Goal: Use online tool/utility: Utilize a website feature to perform a specific function

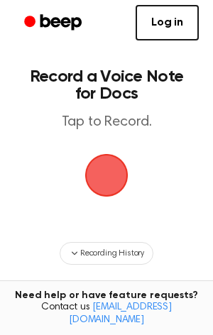
click at [109, 175] on span "button" at bounding box center [107, 175] width 40 height 40
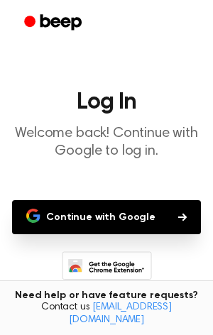
click at [115, 234] on button "Continue with Google" at bounding box center [106, 217] width 189 height 34
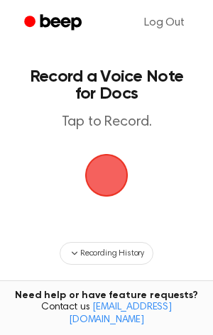
click at [91, 163] on span "button" at bounding box center [107, 175] width 40 height 40
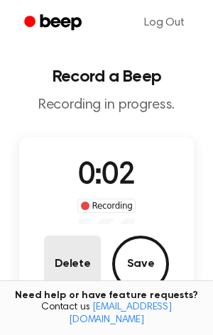
click at [53, 274] on button "Delete" at bounding box center [72, 264] width 57 height 57
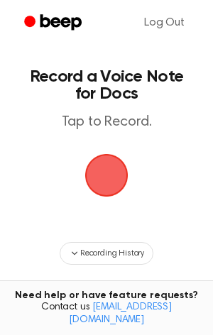
click at [105, 171] on span "button" at bounding box center [107, 175] width 40 height 40
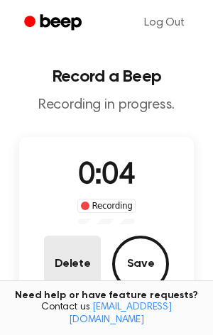
click at [71, 263] on button "Delete" at bounding box center [72, 264] width 57 height 57
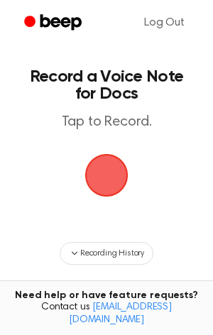
click at [119, 169] on span "button" at bounding box center [107, 175] width 40 height 40
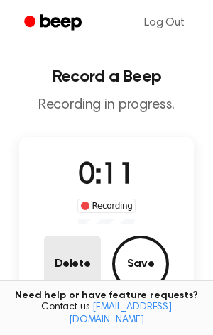
click at [72, 261] on button "Delete" at bounding box center [72, 264] width 57 height 57
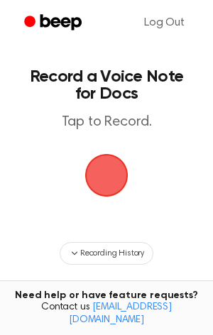
click at [99, 174] on span "button" at bounding box center [107, 175] width 40 height 40
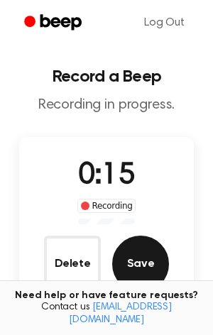
click at [129, 255] on button "Save" at bounding box center [140, 264] width 57 height 57
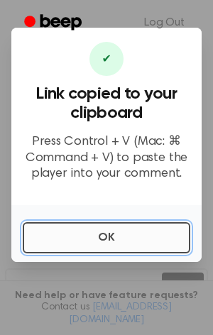
click at [82, 231] on button "OK" at bounding box center [107, 237] width 168 height 31
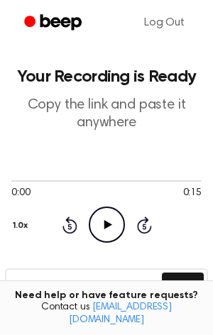
click at [116, 210] on circle at bounding box center [106, 224] width 35 height 35
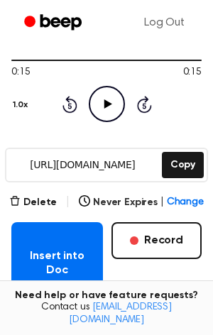
scroll to position [126, 0]
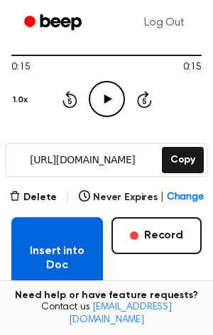
click at [53, 248] on button "Insert into Doc" at bounding box center [57, 258] width 92 height 82
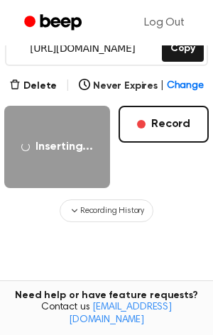
scroll to position [238, 0]
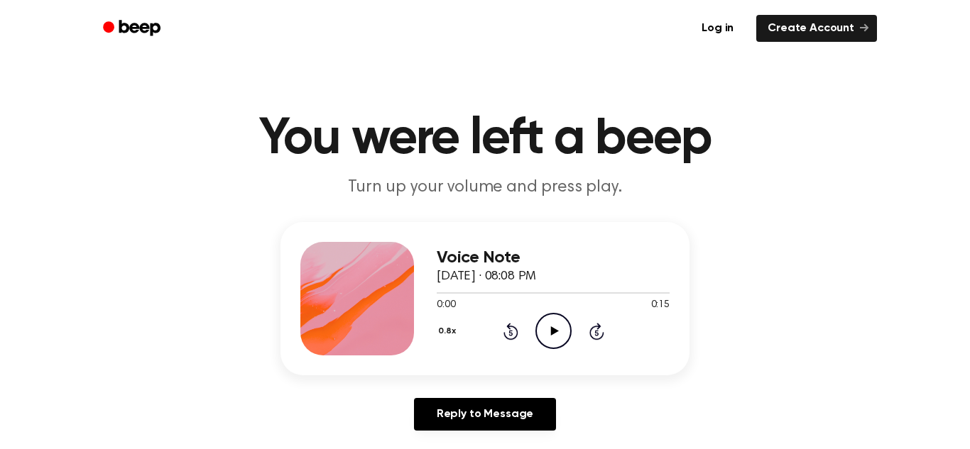
click at [555, 344] on icon "Play Audio" at bounding box center [553, 331] width 36 height 36
